Goal: Task Accomplishment & Management: Complete application form

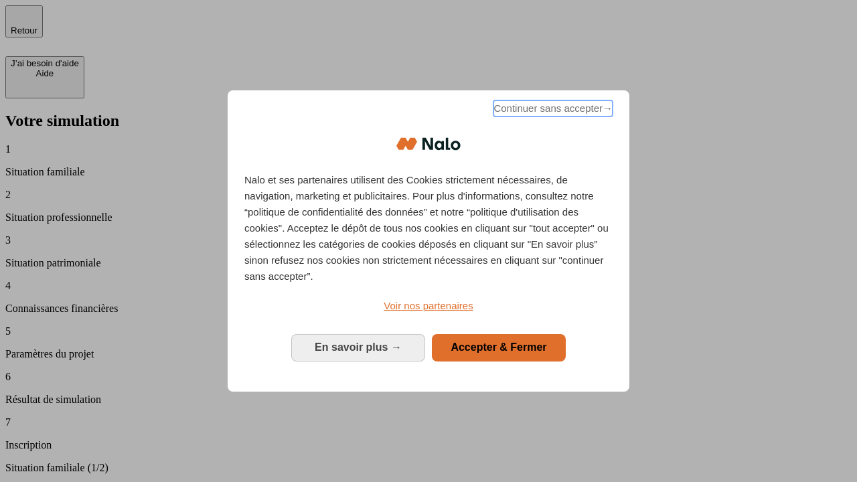
click at [552, 110] on span "Continuer sans accepter →" at bounding box center [552, 108] width 119 height 16
